Goal: Task Accomplishment & Management: Manage account settings

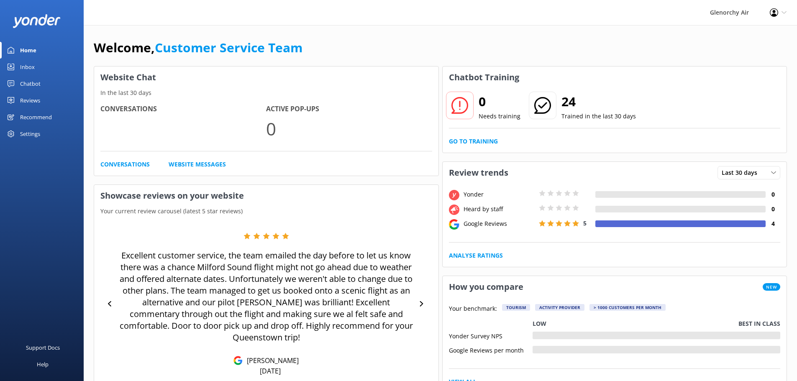
click at [13, 65] on icon at bounding box center [11, 67] width 7 height 7
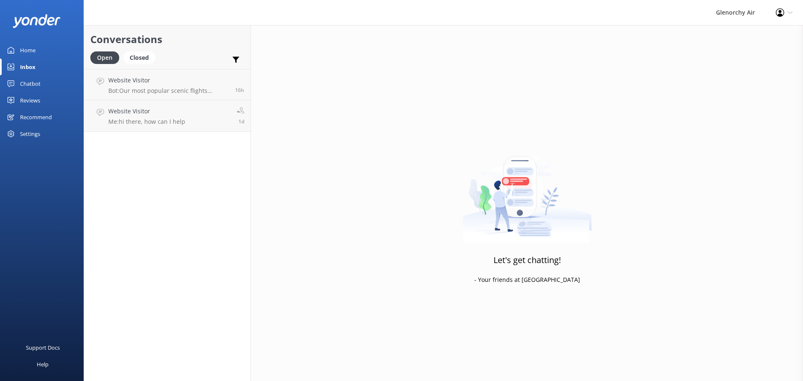
click at [17, 100] on link "Reviews" at bounding box center [42, 100] width 84 height 17
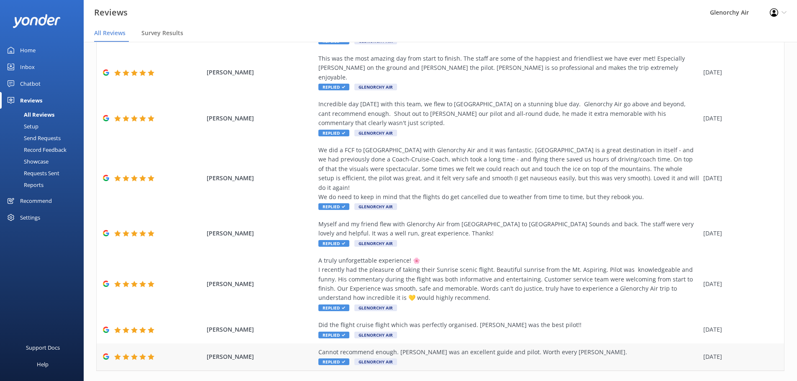
scroll to position [17, 0]
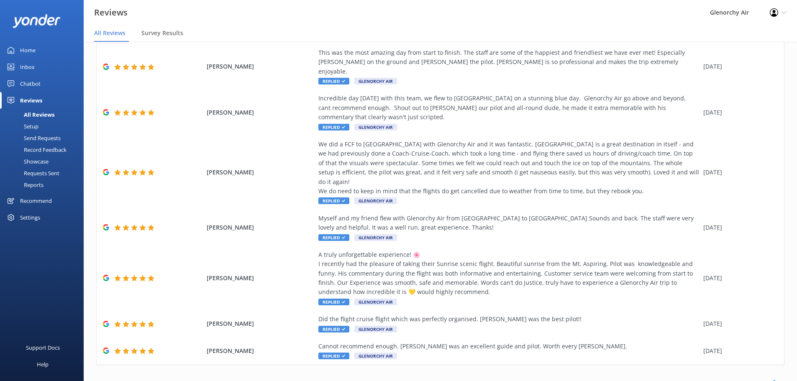
click at [645, 379] on link "2" at bounding box center [649, 383] width 11 height 8
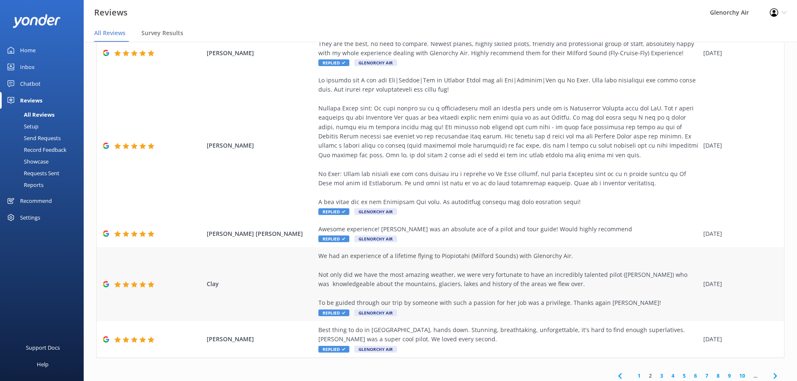
scroll to position [385, 0]
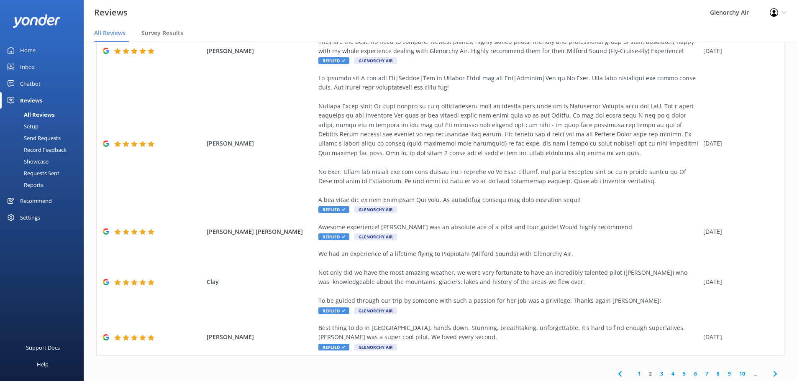
click at [620, 364] on span at bounding box center [619, 373] width 19 height 19
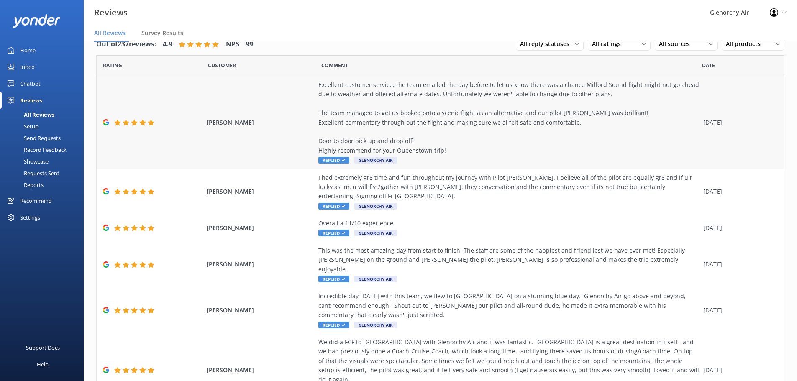
click at [385, 128] on div "Excellent customer service, the team emailed the day before to let us know ther…" at bounding box center [508, 117] width 381 height 75
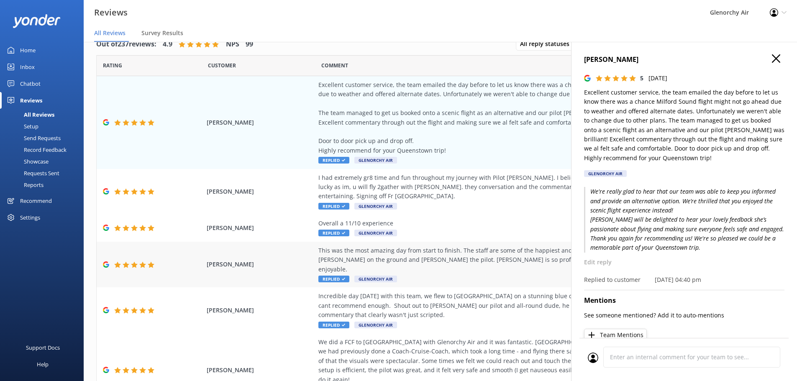
click at [377, 265] on div "[PERSON_NAME] This was the most amazing day from start to finish. The staff are…" at bounding box center [440, 265] width 687 height 46
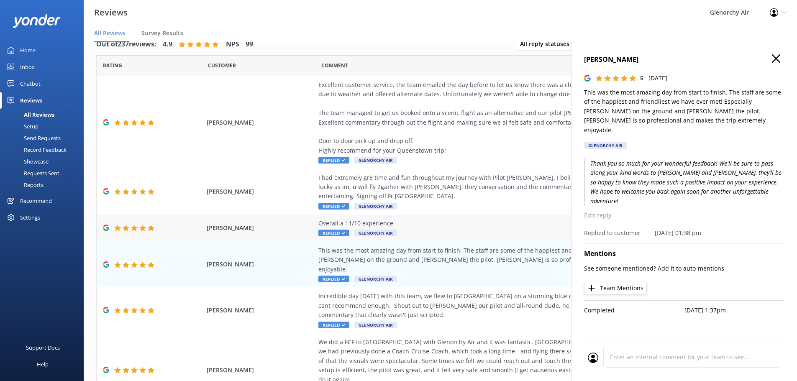
click at [437, 215] on div "[PERSON_NAME] Overall a 11/10 experience Replied Glenorchy Air [DATE]" at bounding box center [440, 228] width 687 height 27
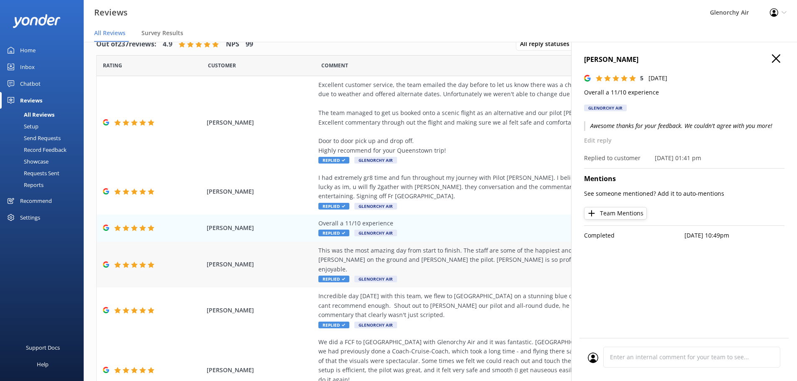
click at [440, 260] on div "This was the most amazing day from start to finish. The staff are some of the h…" at bounding box center [508, 265] width 381 height 38
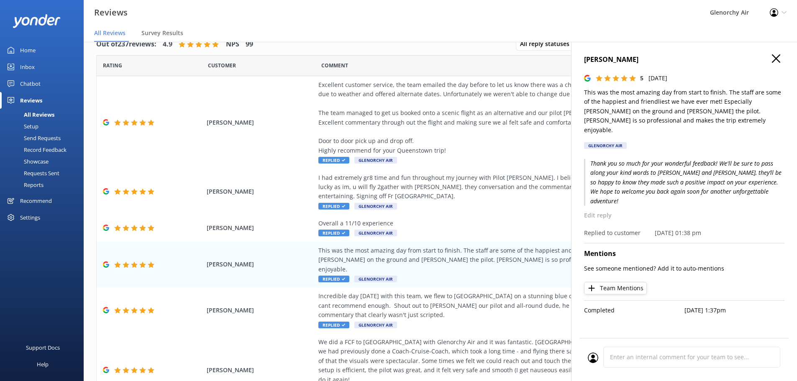
click at [775, 51] on div "[PERSON_NAME] 5 [DATE] This was the most amazing day from start to finish. The …" at bounding box center [684, 232] width 226 height 381
click at [773, 55] on icon "button" at bounding box center [776, 58] width 8 height 8
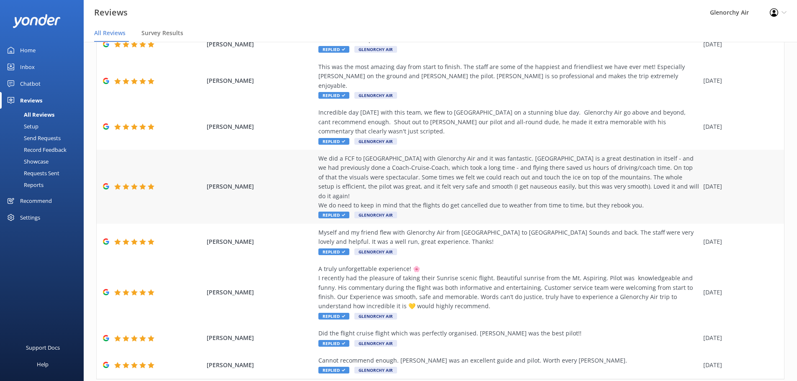
scroll to position [198, 0]
